Goal: Task Accomplishment & Management: Use online tool/utility

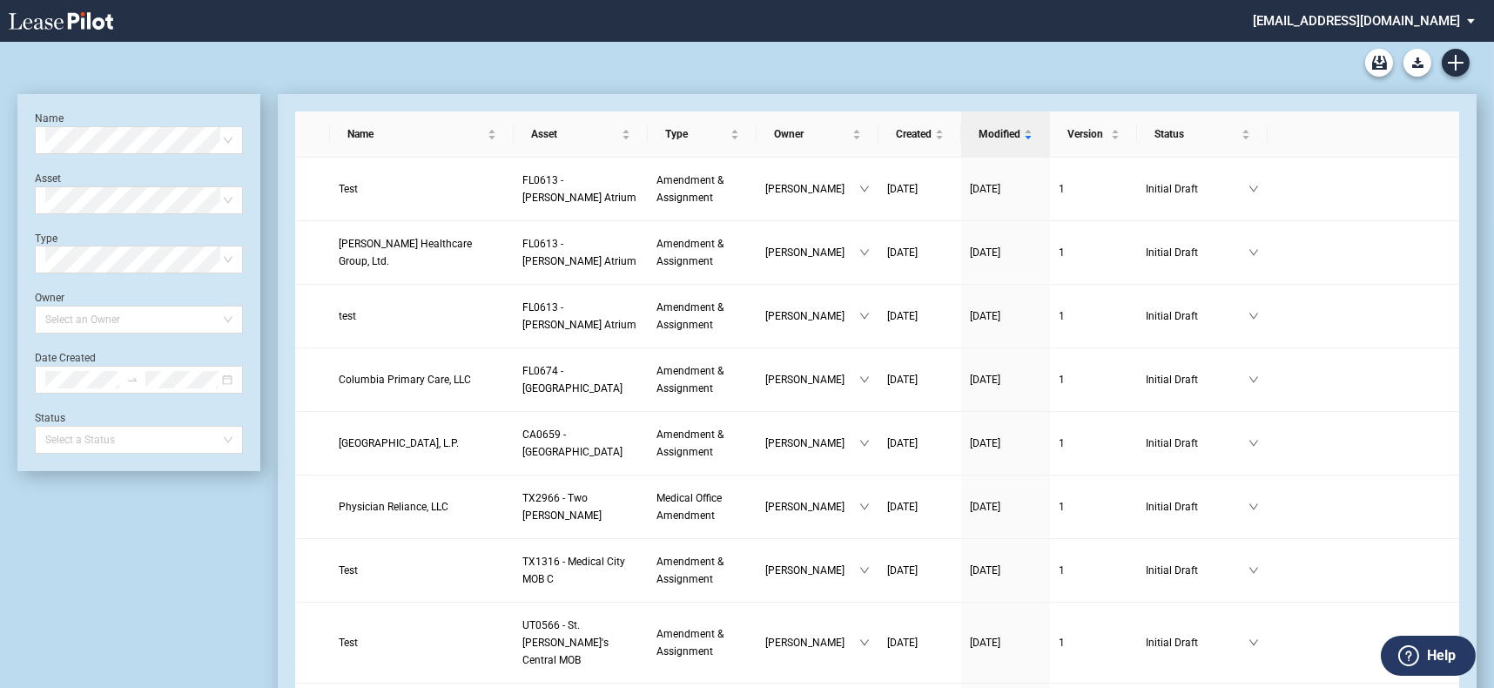
click at [1445, 78] on div "Medical Office Lease Blank Form Medical Office Amendment Blank Form Medical Off…" at bounding box center [747, 63] width 1460 height 42
click at [1459, 63] on use "Create new document" at bounding box center [1456, 63] width 16 height 16
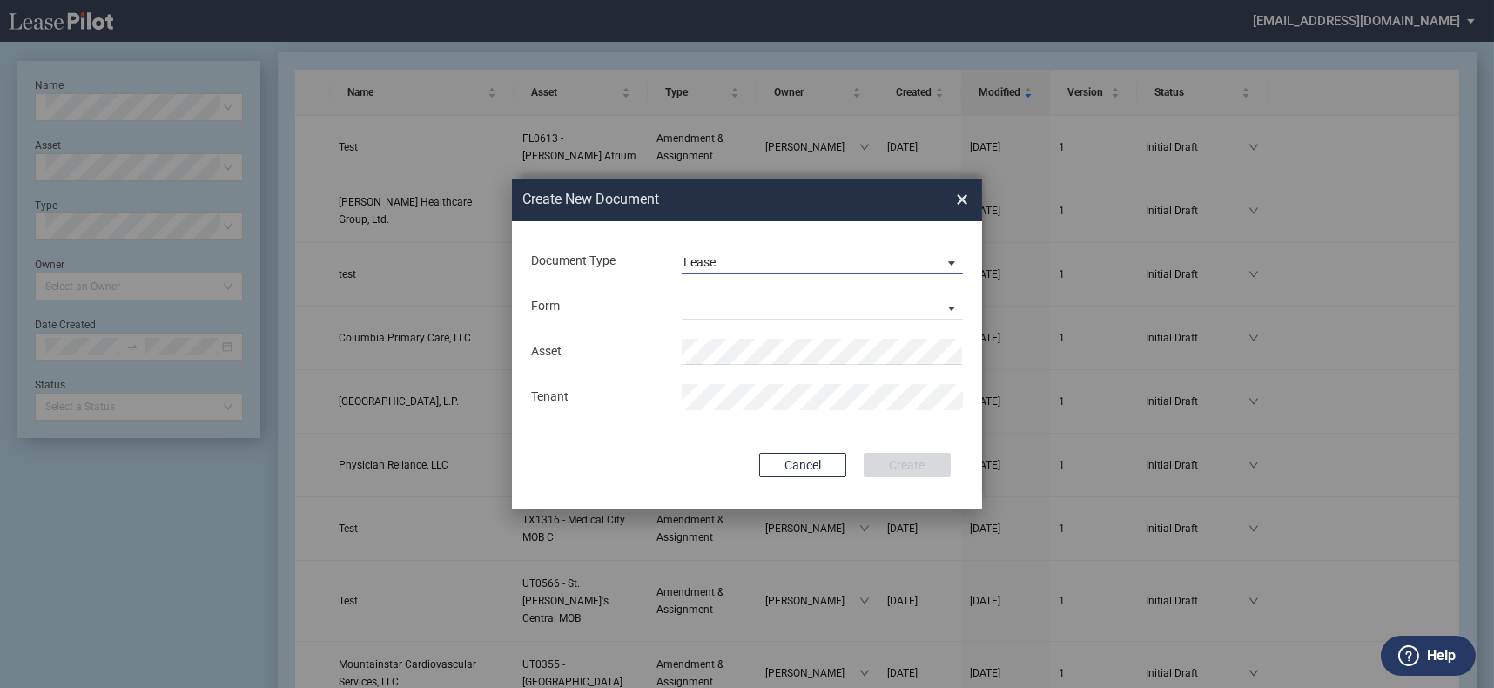
click at [834, 265] on span "Lease" at bounding box center [809, 262] width 250 height 17
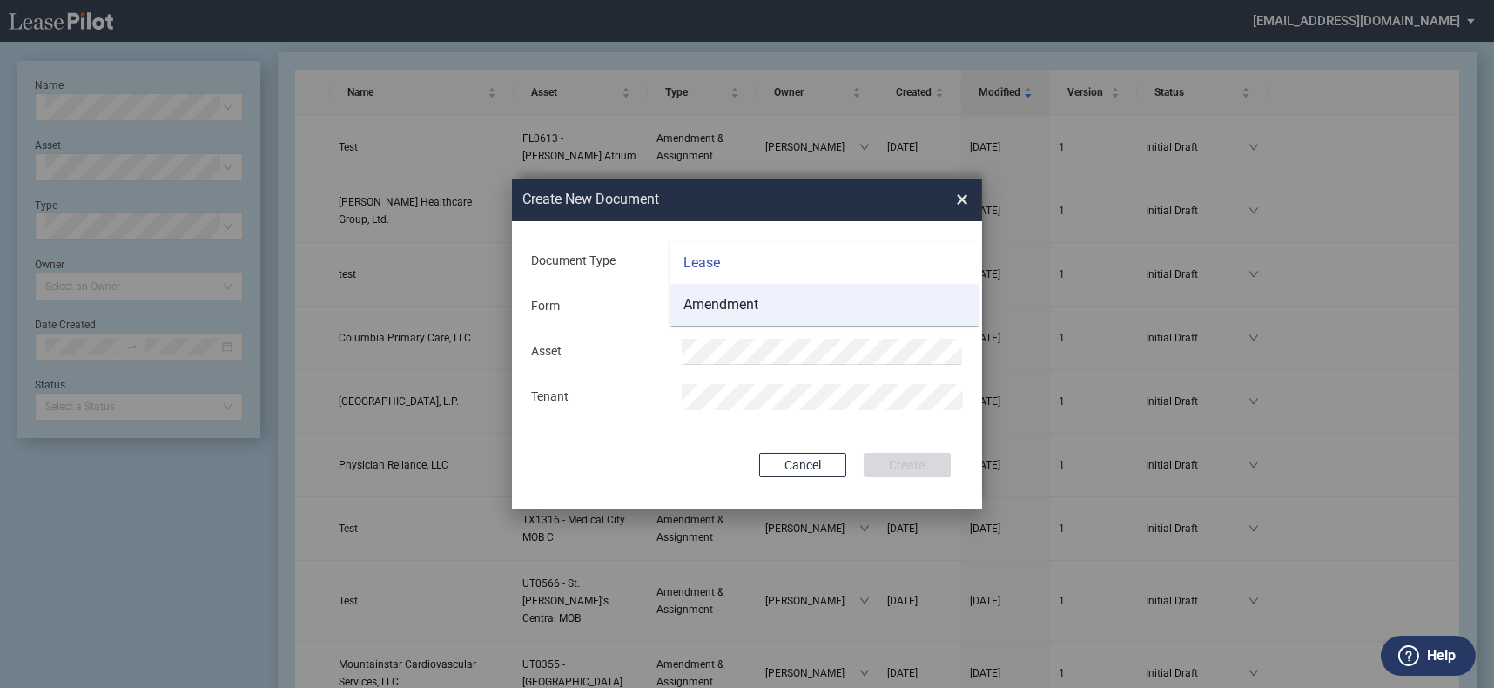
click at [833, 304] on md-option "Amendment" at bounding box center [824, 305] width 309 height 42
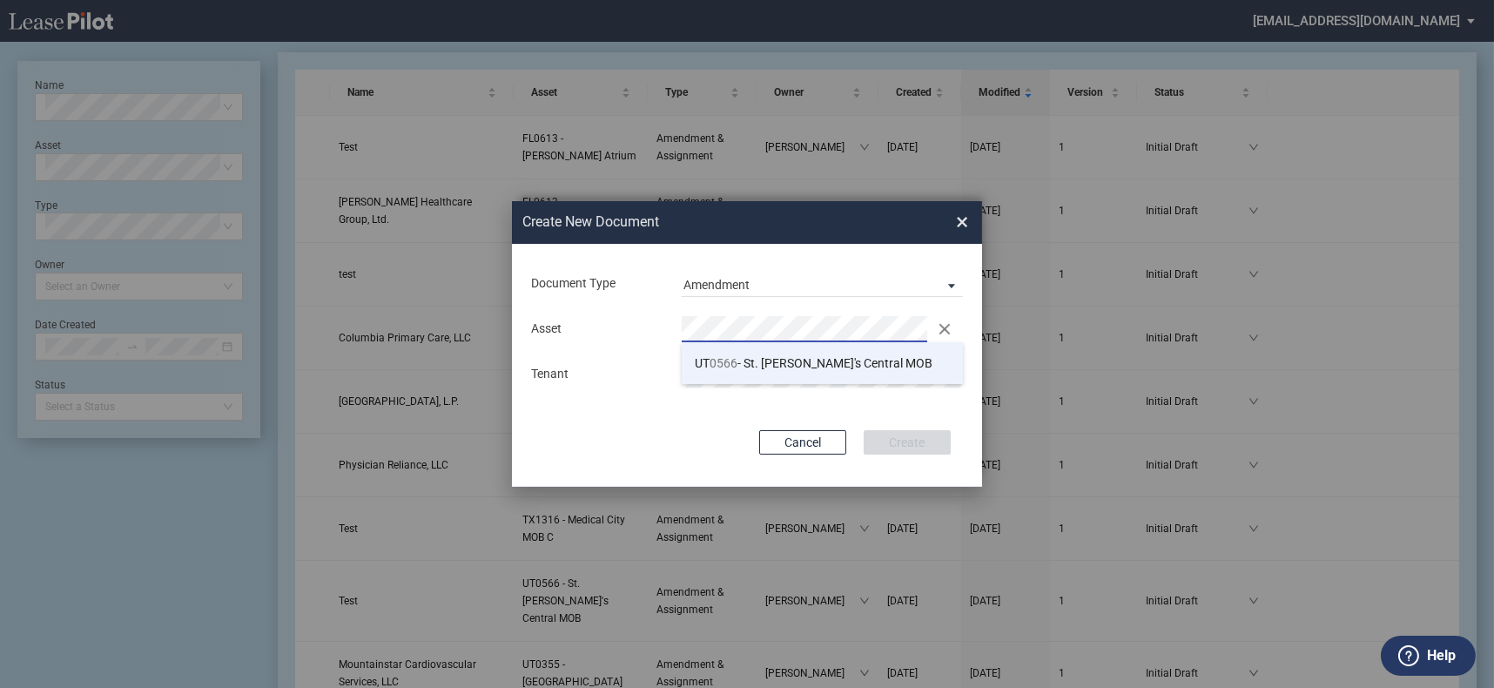
click at [853, 360] on span "UT 0566 - St. Mark's Central MOB" at bounding box center [814, 363] width 238 height 14
click at [876, 395] on div "Asset Clear Tenant" at bounding box center [747, 352] width 435 height 91
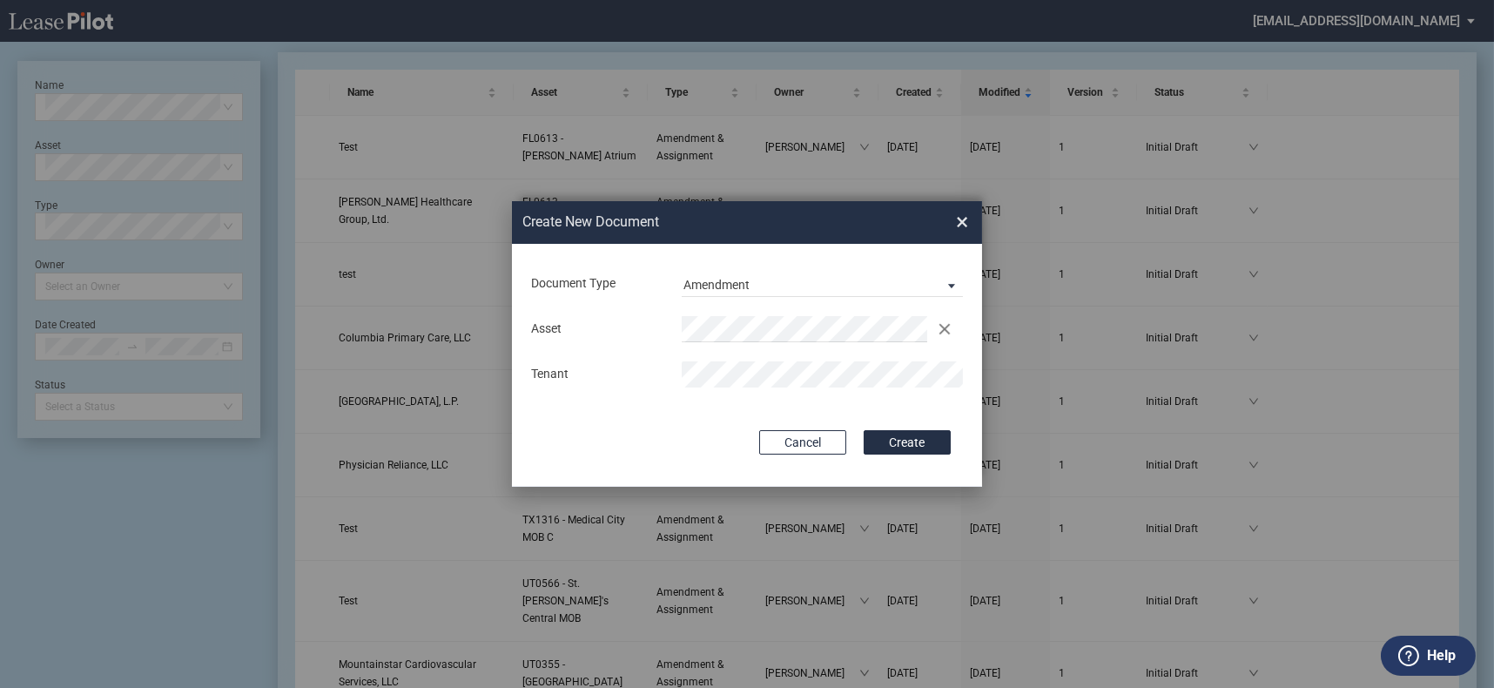
click at [864, 430] on button "Create" at bounding box center [907, 442] width 87 height 24
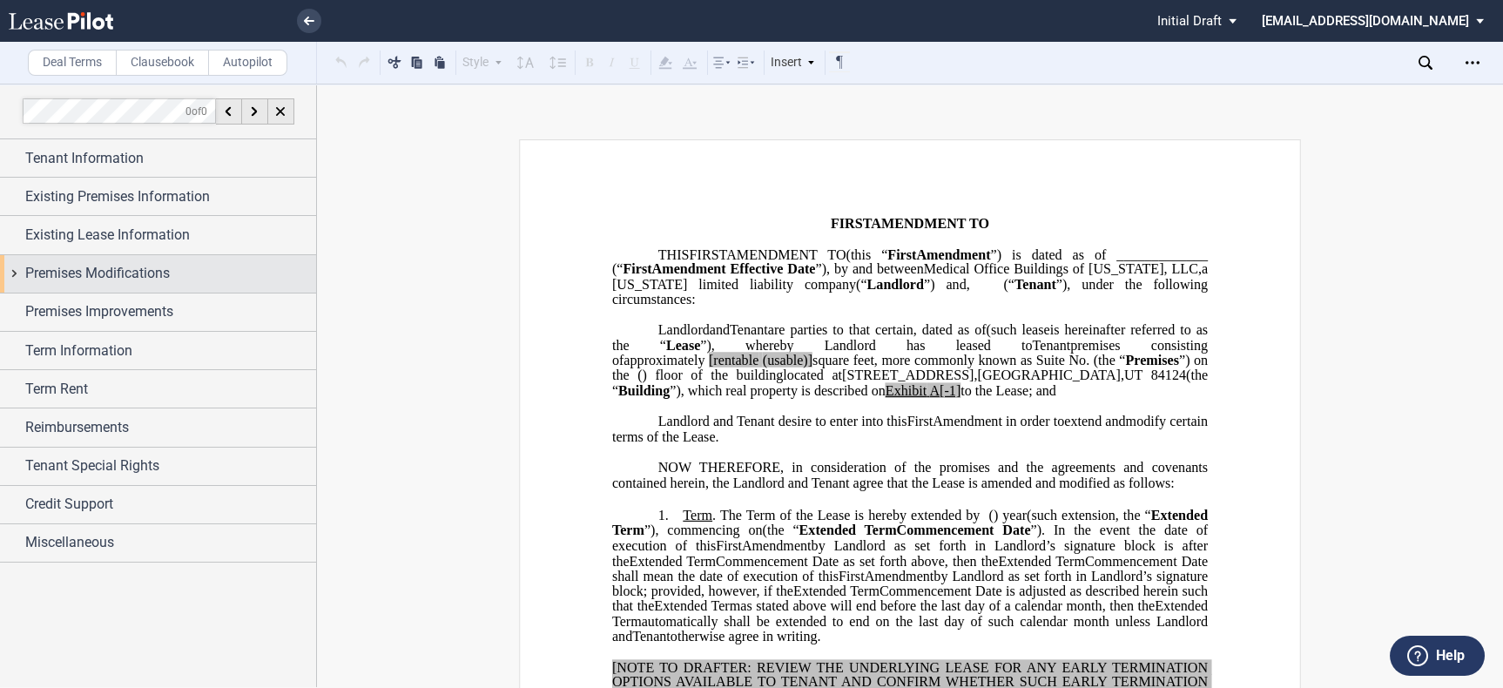
click at [157, 280] on span "Premises Modifications" at bounding box center [97, 273] width 145 height 21
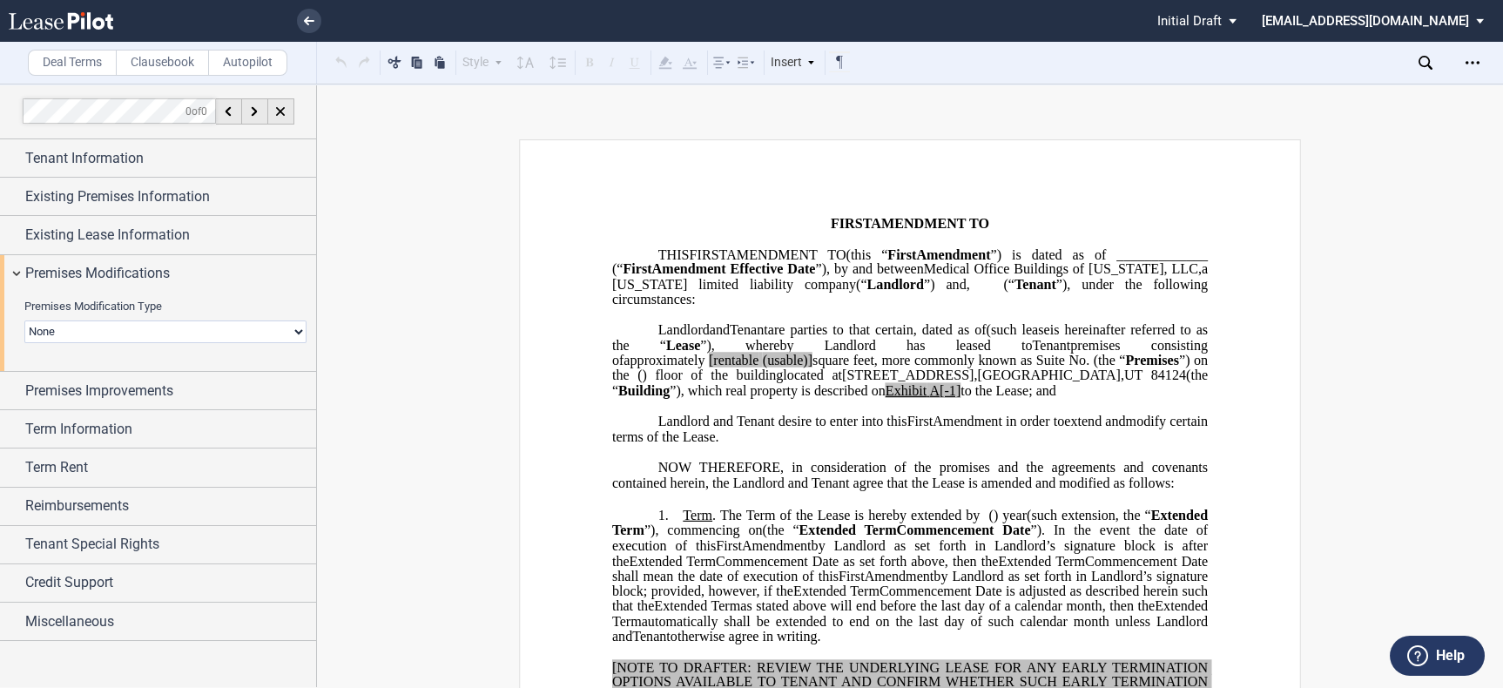
scroll to position [580, 0]
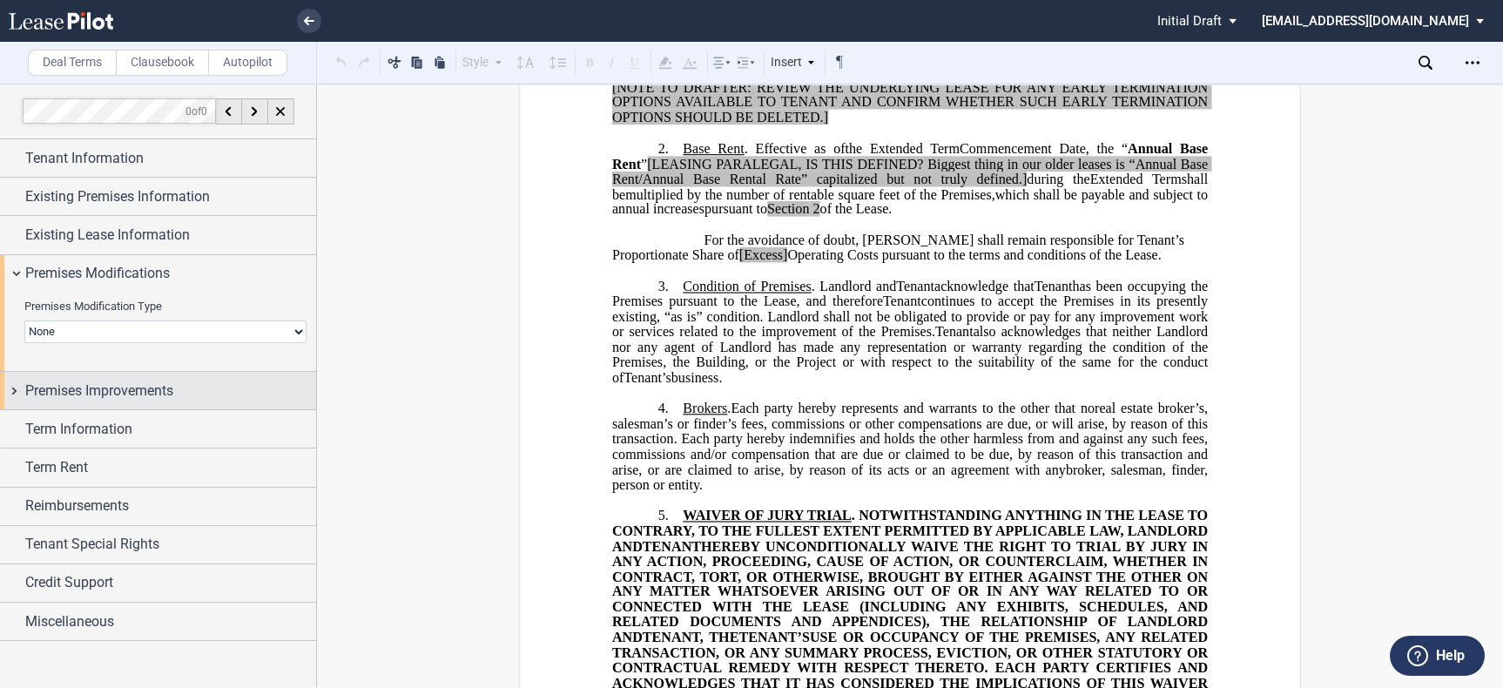
click at [243, 376] on div "Premises Improvements" at bounding box center [158, 390] width 316 height 37
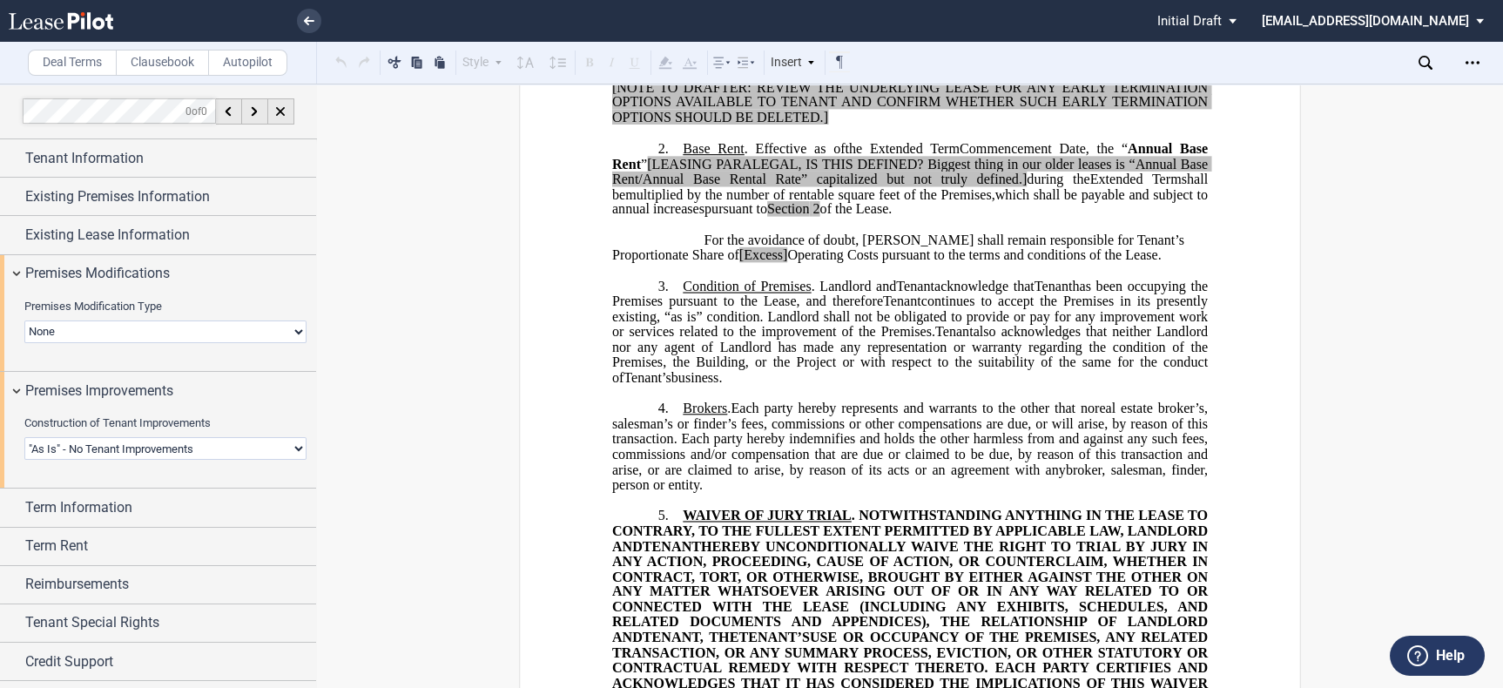
click at [177, 449] on select "Landlord Constructs Tenant Improvements Tenant Constructs Tenant Improvements "…" at bounding box center [165, 448] width 282 height 23
select select "landlord"
click at [24, 437] on select "Landlord Constructs Tenant Improvements Tenant Constructs Tenant Improvements "…" at bounding box center [165, 448] width 282 height 23
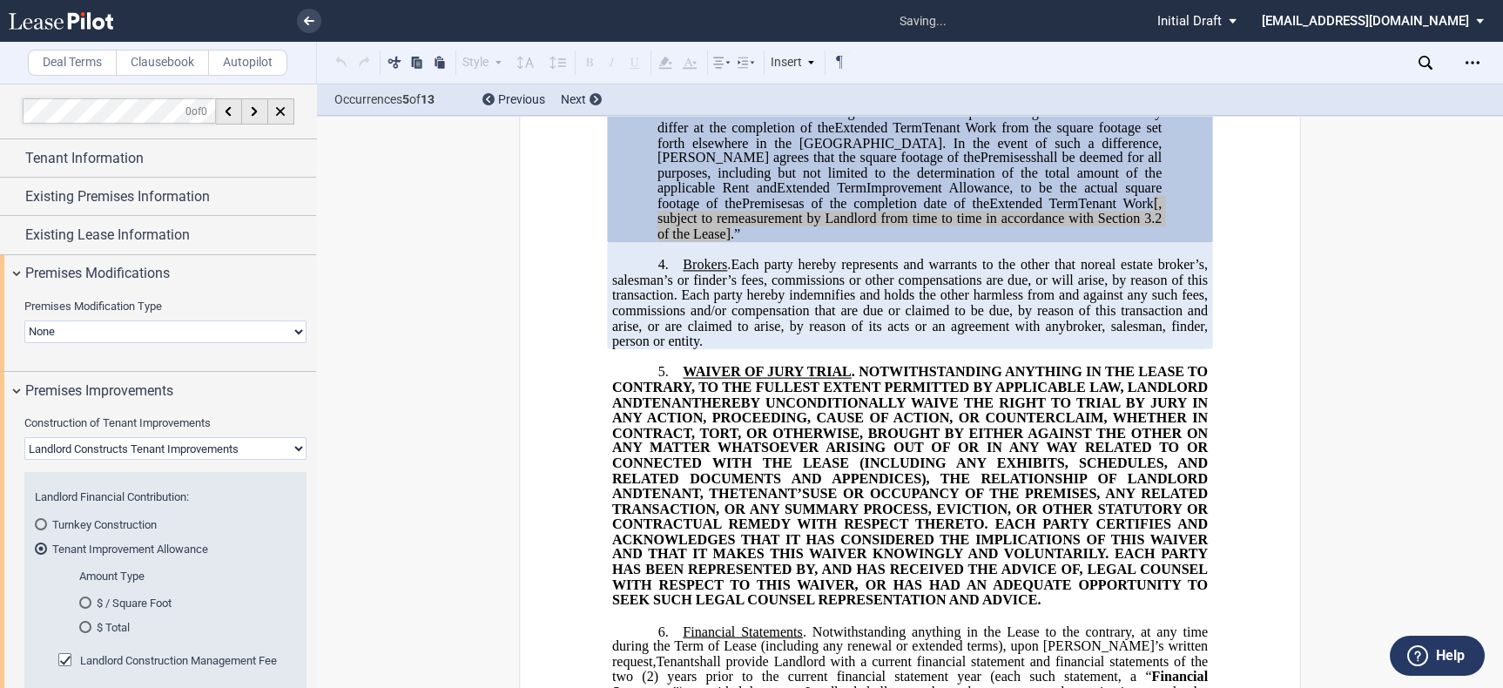
scroll to position [2225, 0]
